Goal: Information Seeking & Learning: Learn about a topic

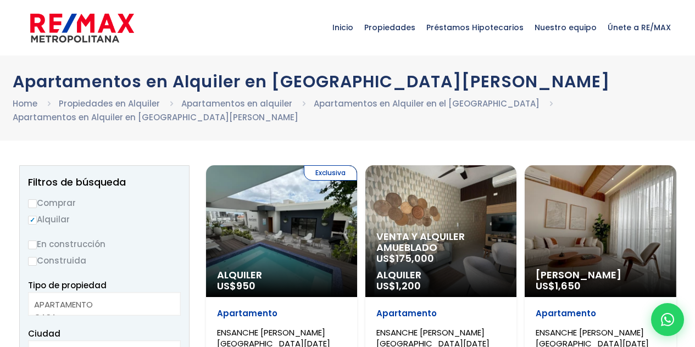
select select
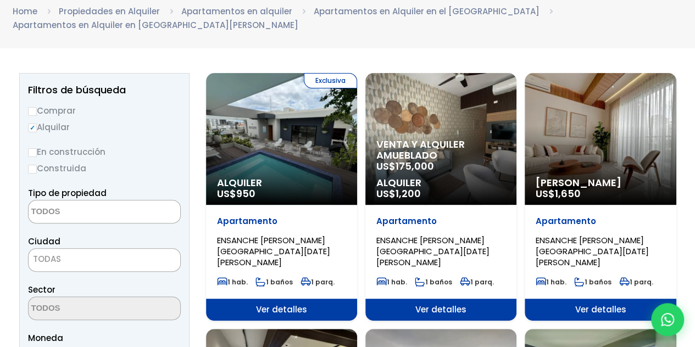
scroll to position [110, 0]
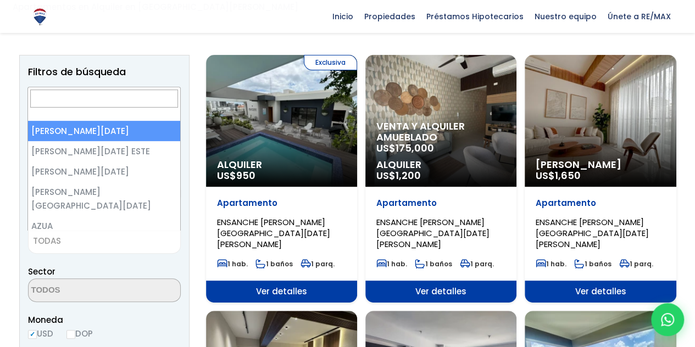
click at [113, 242] on span "TODAS" at bounding box center [105, 240] width 152 height 15
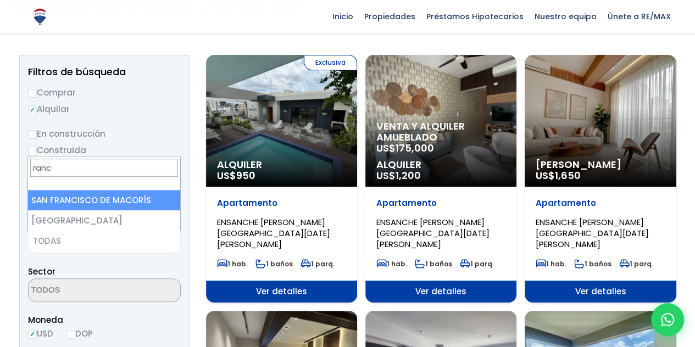
type input "ranch"
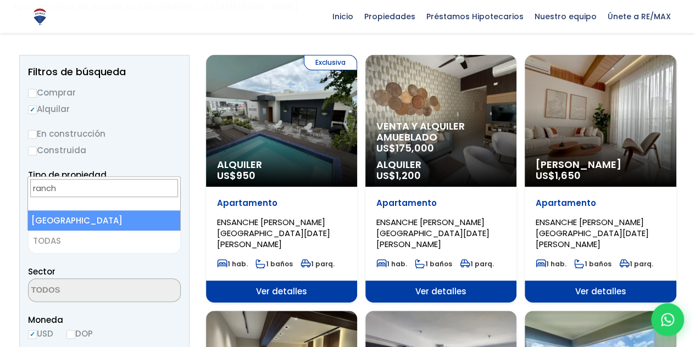
select select "147"
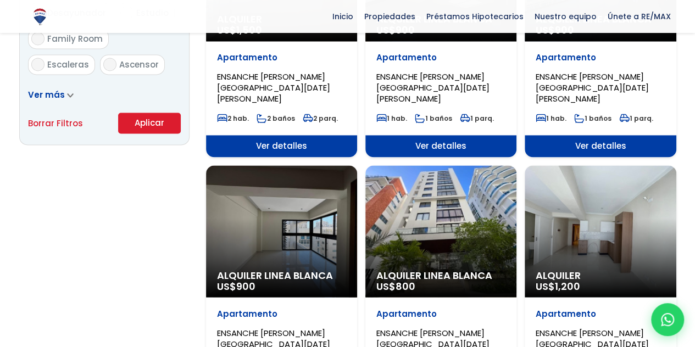
scroll to position [769, 0]
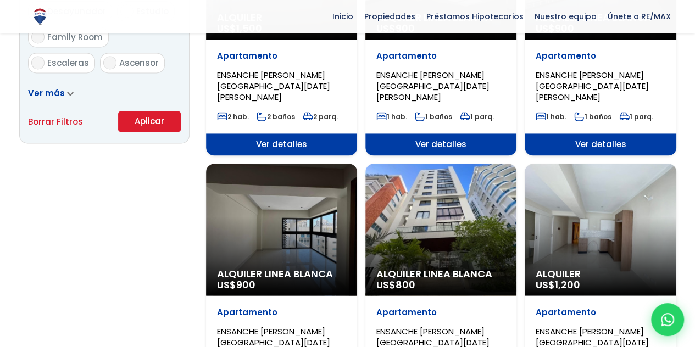
click at [160, 122] on button "Aplicar" at bounding box center [149, 121] width 63 height 21
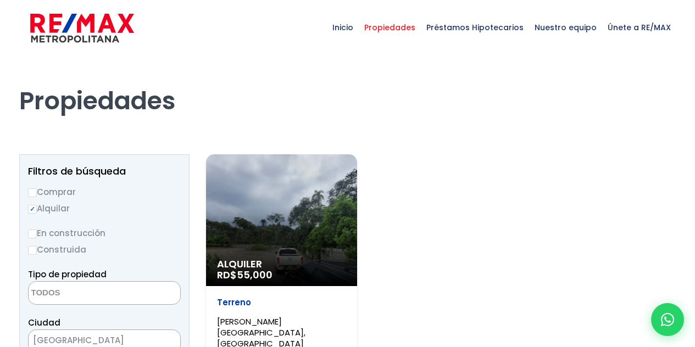
select select
